Goal: Information Seeking & Learning: Learn about a topic

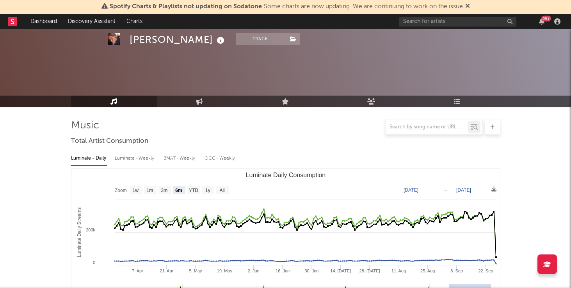
select select "6m"
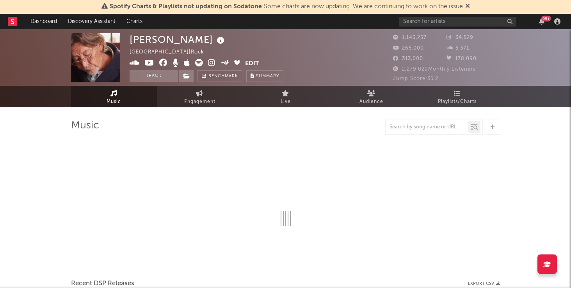
select select "6m"
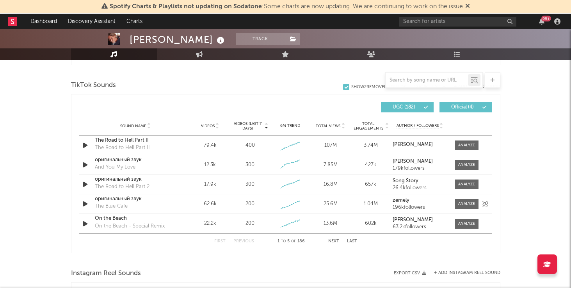
scroll to position [524, 0]
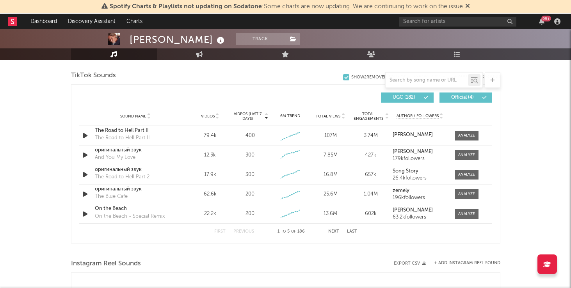
click at [331, 230] on button "Next" at bounding box center [333, 232] width 11 height 4
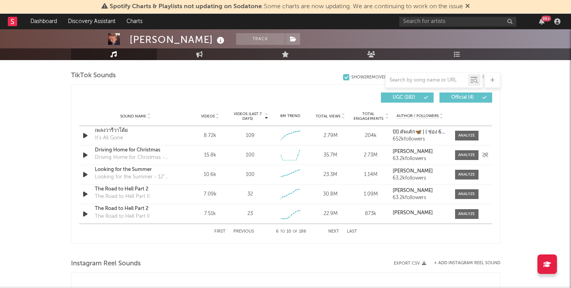
click at [137, 151] on div "Driving Home for Christmas" at bounding box center [136, 150] width 82 height 8
click at [463, 155] on div at bounding box center [466, 155] width 17 height 6
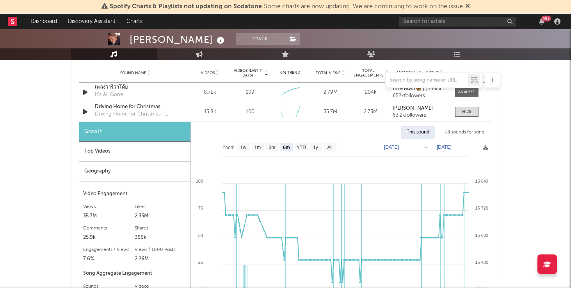
scroll to position [588, 0]
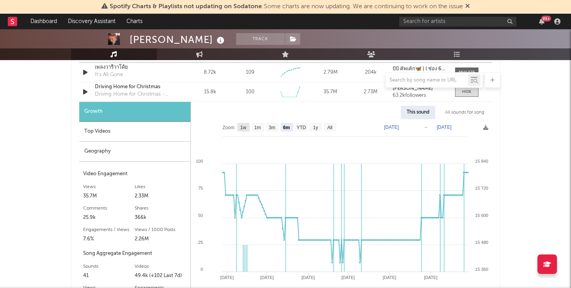
click at [243, 130] on rect at bounding box center [243, 127] width 12 height 9
select select "1w"
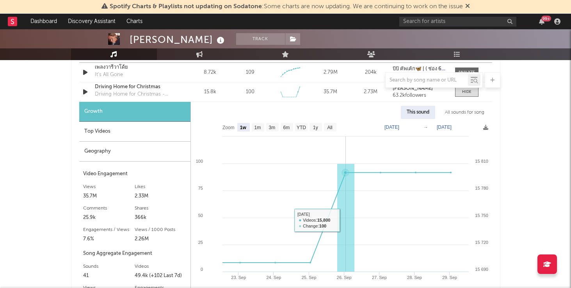
click at [348, 220] on rect at bounding box center [345, 218] width 17 height 108
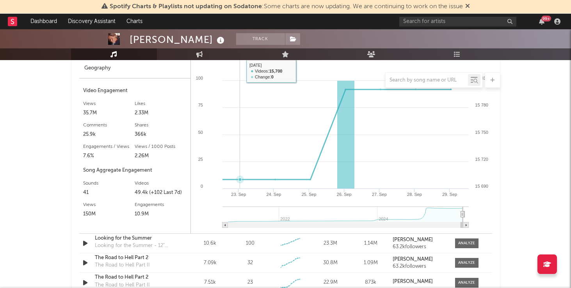
scroll to position [660, 0]
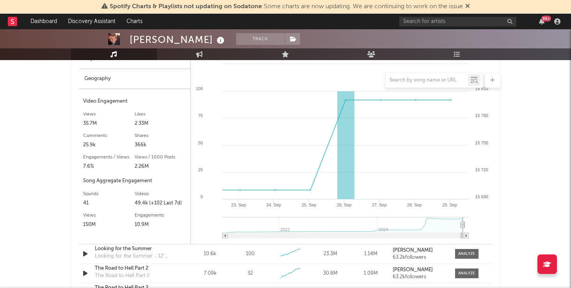
click at [248, 236] on rect at bounding box center [346, 235] width 246 height 5
type input "[DATE]"
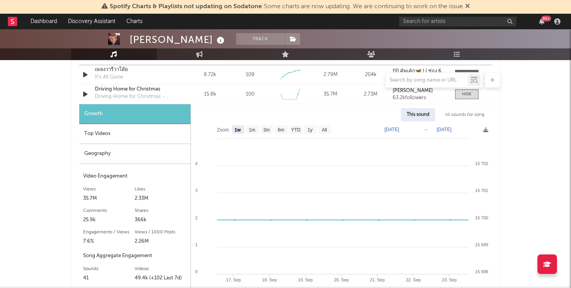
scroll to position [584, 0]
